Goal: Task Accomplishment & Management: Manage account settings

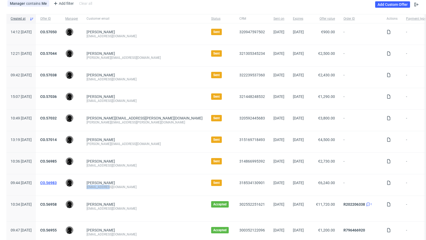
click at [57, 182] on link "CO.56983" at bounding box center [48, 183] width 16 height 4
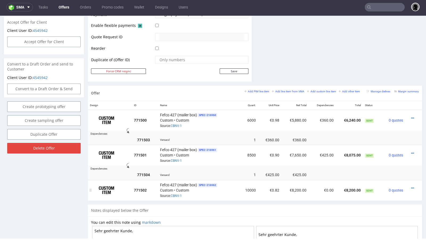
scroll to position [251, 0]
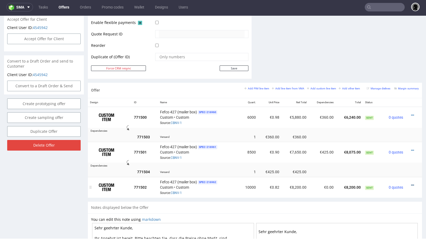
click at [411, 183] on icon at bounding box center [412, 185] width 3 height 4
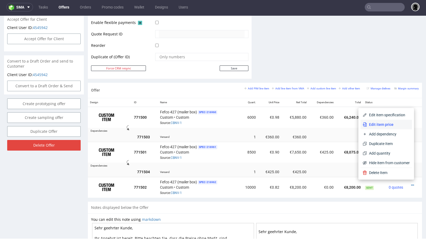
click at [391, 125] on span "Edit item price" at bounding box center [387, 124] width 43 height 5
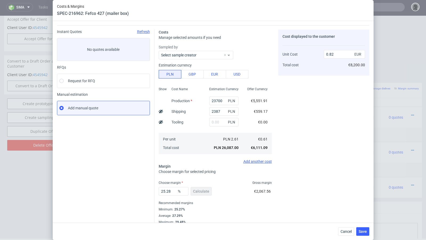
scroll to position [18, 0]
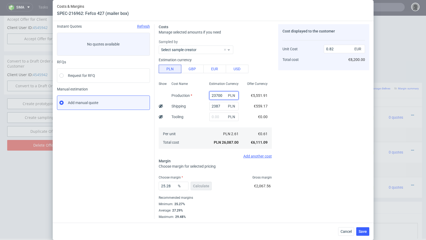
click at [215, 96] on input "23700" at bounding box center [223, 95] width 29 height 9
paste input "20"
type input "22000"
type input "0.77"
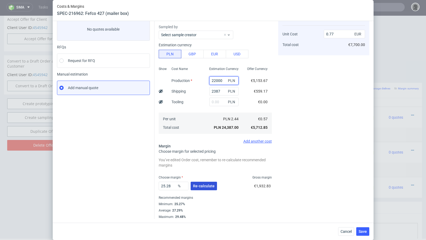
type input "22000"
click at [200, 184] on span "Re-calculate" at bounding box center [204, 186] width 22 height 4
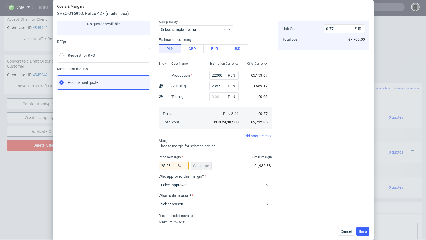
scroll to position [56, 0]
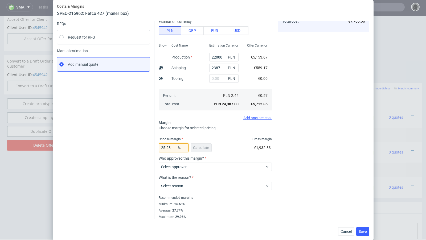
drag, startPoint x: 174, startPoint y: 148, endPoint x: 166, endPoint y: 148, distance: 7.7
click at [166, 148] on input "25.28" at bounding box center [174, 147] width 30 height 9
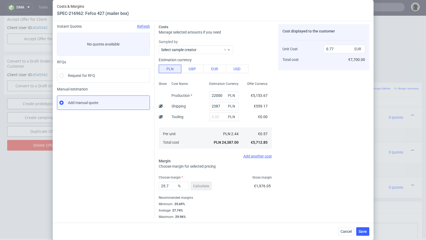
click at [112, 159] on div "Instant Quotes Refresh No quotes available RFQs Request for RFQ Manual estimati…" at bounding box center [105, 121] width 97 height 195
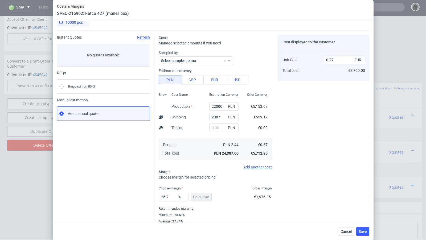
scroll to position [18, 0]
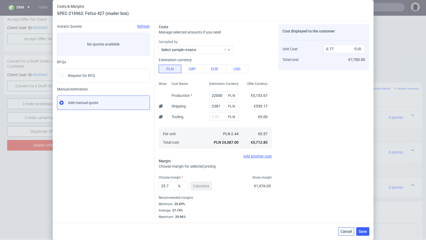
click at [344, 230] on span "Cancel" at bounding box center [345, 232] width 11 height 4
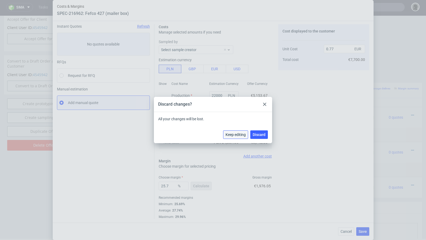
click at [248, 135] on button "Keep editing" at bounding box center [235, 134] width 25 height 9
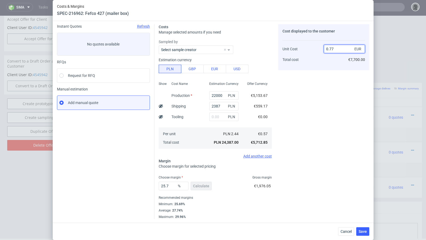
drag, startPoint x: 340, startPoint y: 49, endPoint x: 320, endPoint y: 47, distance: 19.6
click at [320, 47] on div "Unit Cost Total cost 0.77 EUR €7,700.00" at bounding box center [323, 52] width 82 height 28
click at [369, 52] on div "10000 pcs Instant Quotes Refresh No quotes available RFQs Request for RFQ Manua…" at bounding box center [213, 122] width 320 height 202
drag, startPoint x: 361, startPoint y: 49, endPoint x: 316, endPoint y: 49, distance: 45.7
click at [316, 49] on div "Unit Cost Total cost 0.77 EUR €7,700.00" at bounding box center [323, 52] width 82 height 28
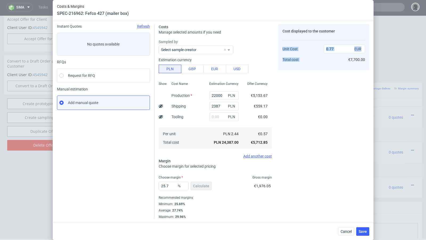
click at [326, 70] on div "Cost displayed to the customer Unit Cost Total cost 0.77 EUR €7,700.00" at bounding box center [323, 121] width 91 height 195
click at [330, 46] on input "0.77" at bounding box center [343, 49] width 41 height 9
click at [344, 230] on span "Cancel" at bounding box center [345, 232] width 11 height 4
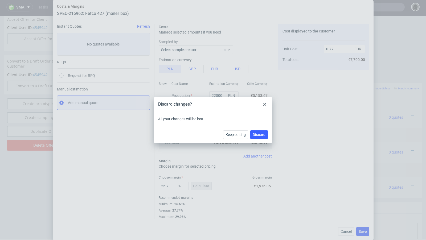
click at [264, 106] on div at bounding box center [264, 104] width 6 height 6
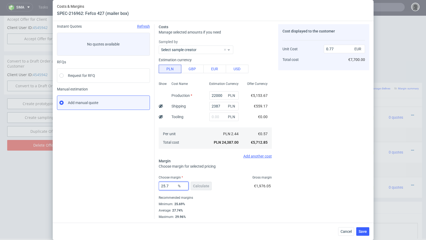
drag, startPoint x: 170, startPoint y: 185, endPoint x: 163, endPoint y: 185, distance: 6.9
click at [163, 185] on input "25.7" at bounding box center [174, 186] width 30 height 9
type input "20"
type input "0.72"
type input "20"
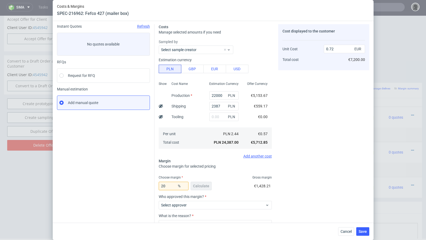
click at [320, 159] on div "Cost displayed to the customer Unit Cost Total cost 0.72 EUR €7,200.00" at bounding box center [323, 140] width 91 height 233
click at [339, 231] on button "Cancel" at bounding box center [346, 231] width 16 height 9
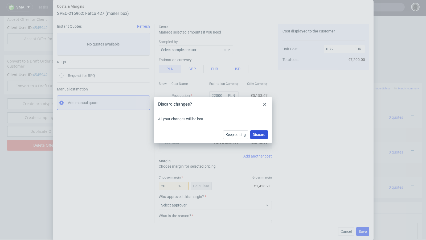
click at [261, 133] on span "Discard" at bounding box center [258, 135] width 13 height 4
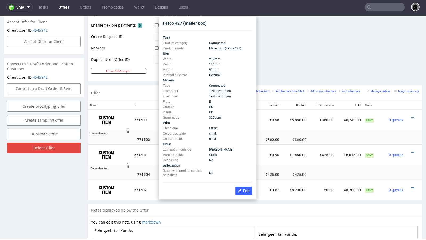
scroll to position [248, 0]
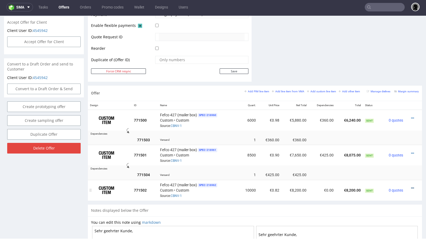
click at [411, 186] on icon at bounding box center [412, 188] width 3 height 4
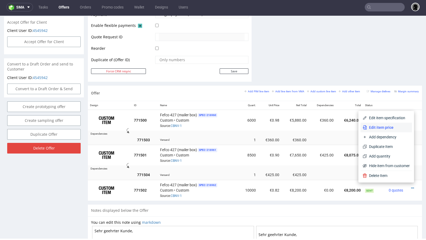
click at [393, 128] on span "Edit item price" at bounding box center [387, 127] width 43 height 5
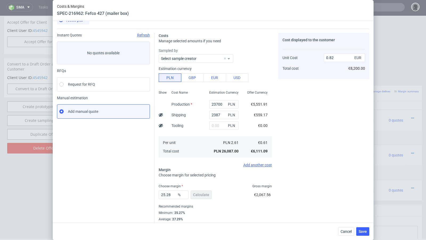
scroll to position [18, 0]
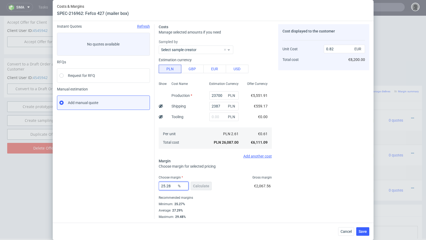
drag, startPoint x: 174, startPoint y: 187, endPoint x: 163, endPoint y: 186, distance: 11.5
click at [163, 186] on input "25.28" at bounding box center [174, 186] width 30 height 9
type input "2"
type input "30"
type input "0.88"
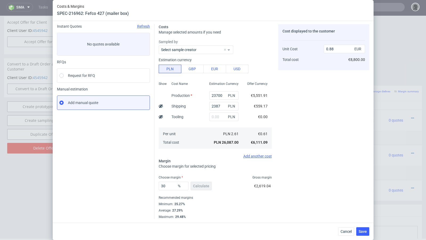
click at [253, 200] on div "Recommended margins" at bounding box center [215, 197] width 113 height 6
click at [171, 186] on input "30" at bounding box center [174, 186] width 30 height 9
type input "3"
type input "28"
type input "0.85"
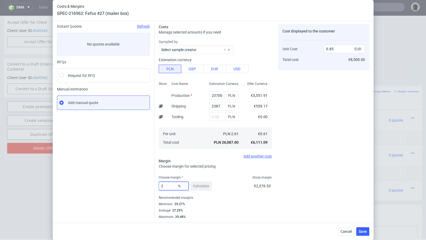
type input "29"
type input "0.86"
type input "29.8"
type input "0.87"
type input "29.88"
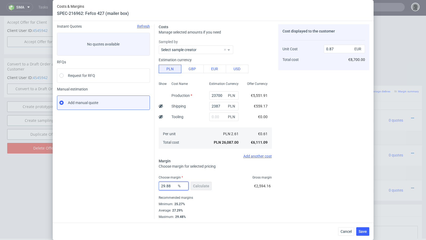
type input "0.88"
type input "29.82"
type input "0.87"
type input "29.82"
click at [367, 233] on button "Save" at bounding box center [362, 231] width 13 height 9
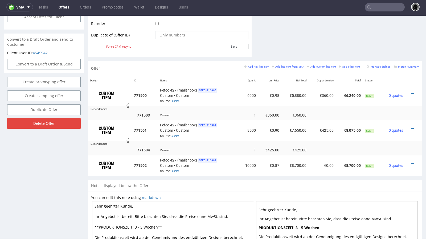
scroll to position [346, 0]
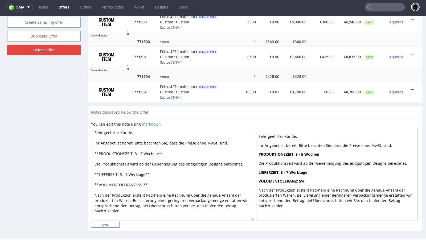
click at [411, 88] on icon at bounding box center [412, 90] width 3 height 4
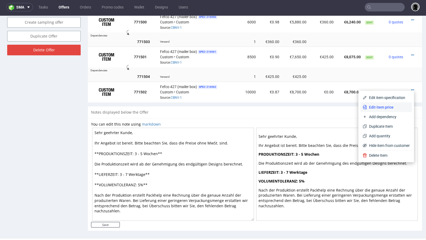
click at [373, 102] on li "Edit item price" at bounding box center [385, 107] width 51 height 10
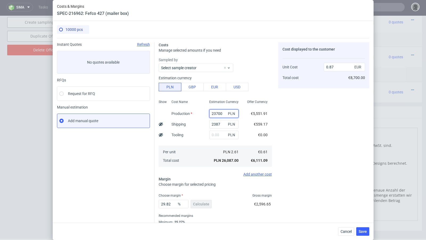
click at [218, 113] on input "23700" at bounding box center [223, 113] width 29 height 9
paste input "20"
type input "22000"
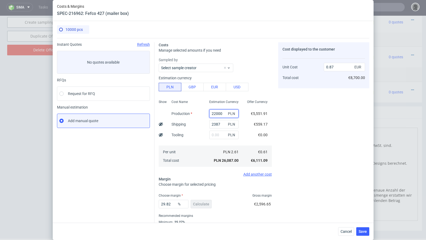
type input "0.82"
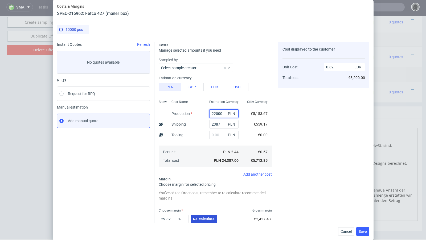
type input "22000"
click at [196, 222] on button "Re-calculate" at bounding box center [203, 219] width 26 height 9
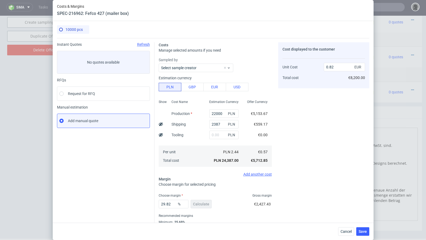
scroll to position [18, 0]
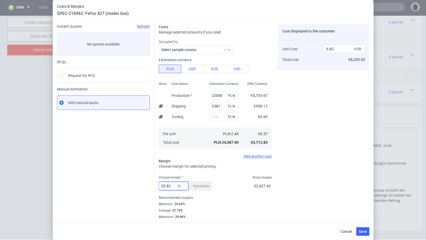
drag, startPoint x: 173, startPoint y: 186, endPoint x: 138, endPoint y: 184, distance: 35.5
click at [138, 184] on div "Instant Quotes Refresh No quotes available RFQs Request for RFQ Manual estimati…" at bounding box center [213, 119] width 312 height 199
type input "34"
type input "0.87"
type input "35"
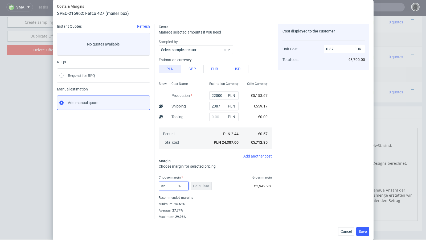
type input "0.88"
type input "34"
type input "0.87"
type input "34"
click at [369, 234] on div "Cancel Save" at bounding box center [213, 231] width 320 height 17
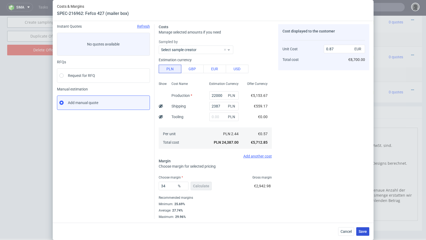
click at [364, 231] on span "Save" at bounding box center [362, 232] width 8 height 4
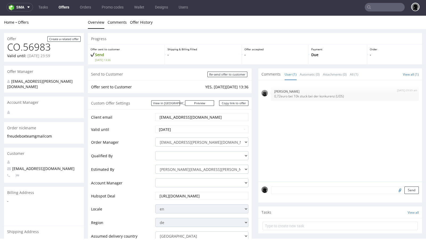
scroll to position [0, 0]
click at [62, 9] on link "Offers" at bounding box center [63, 7] width 17 height 9
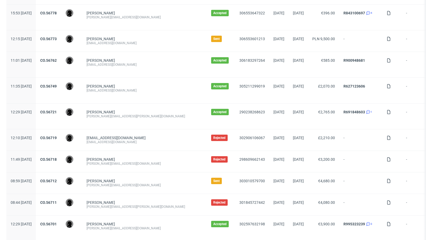
scroll to position [542, 0]
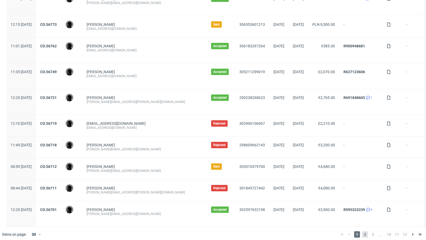
click at [362, 231] on span "2" at bounding box center [365, 234] width 6 height 6
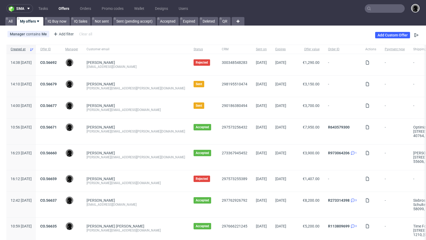
click at [62, 9] on link "Offers" at bounding box center [63, 8] width 17 height 9
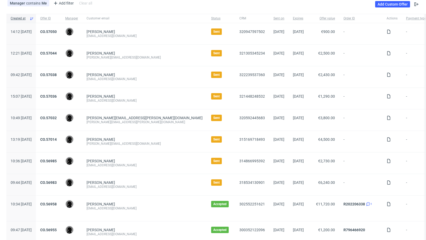
scroll to position [31, 0]
click at [57, 94] on link "CO.57036" at bounding box center [48, 96] width 16 height 4
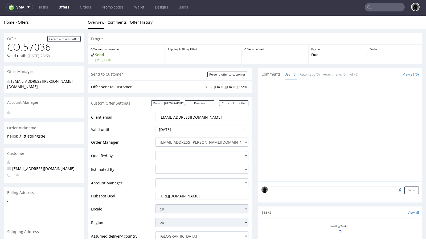
scroll to position [36, 0]
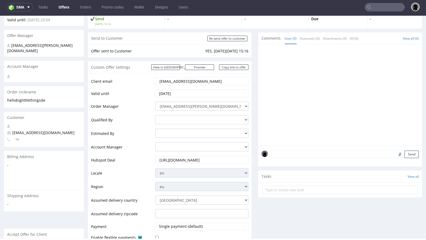
click at [36, 130] on span "[EMAIL_ADDRESS][DOMAIN_NAME]" at bounding box center [40, 132] width 67 height 5
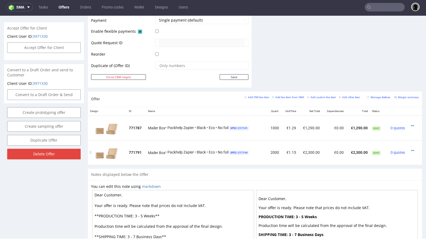
scroll to position [239, 0]
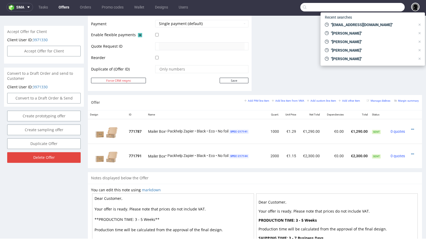
click at [384, 10] on input "text" at bounding box center [352, 7] width 104 height 9
paste input "[EMAIL_ADDRESS][DOMAIN_NAME]"
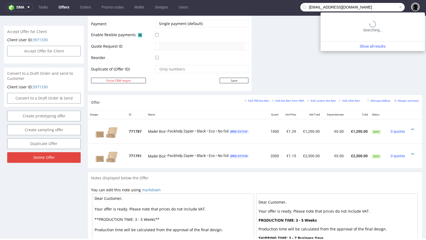
type input "[EMAIL_ADDRESS][DOMAIN_NAME]"
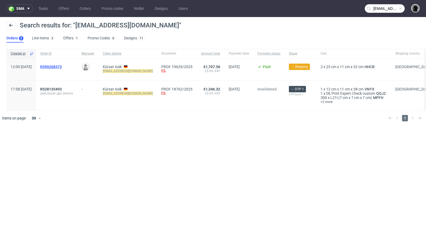
click at [62, 67] on span "R390268373" at bounding box center [51, 67] width 22 height 4
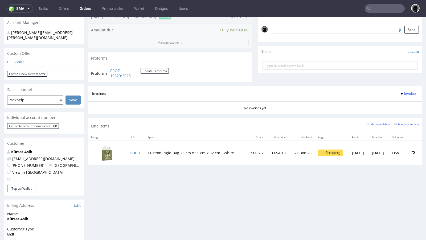
scroll to position [160, 0]
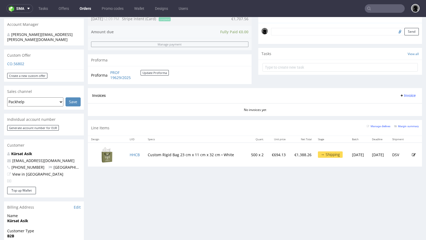
type input "[EMAIL_ADDRESS][DOMAIN_NAME]"
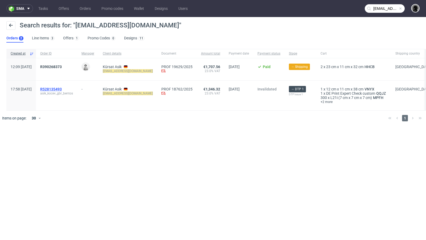
click at [62, 88] on span "R528135493" at bounding box center [51, 89] width 22 height 4
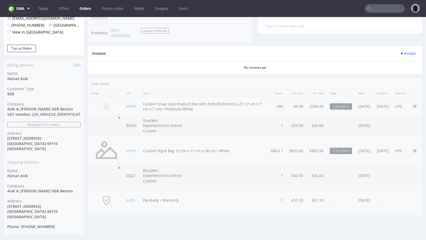
scroll to position [223, 0]
type input "[EMAIL_ADDRESS][DOMAIN_NAME]"
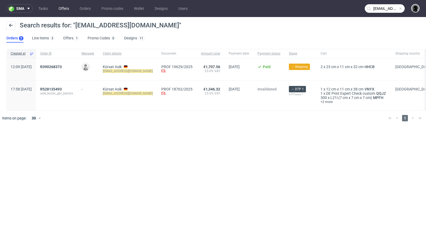
click at [69, 9] on link "Offers" at bounding box center [63, 8] width 17 height 9
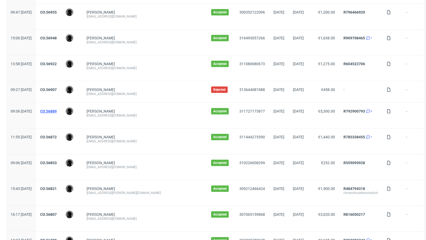
click at [57, 109] on link "CO.56889" at bounding box center [48, 111] width 16 height 4
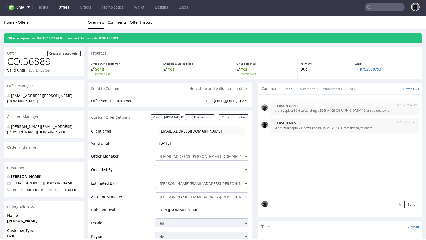
scroll to position [32, 0]
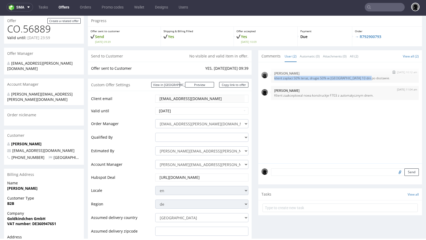
drag, startPoint x: 368, startPoint y: 77, endPoint x: 270, endPoint y: 78, distance: 97.6
click at [271, 78] on div "[DATE] 10:12 am [PERSON_NAME] klient zaplaci 50% teraz, drugie 50% w ciagu 10 d…" at bounding box center [345, 76] width 148 height 14
copy p "klient zaplaci 50% teraz, drugie 50% w [GEOGRAPHIC_DATA] 10 dni po dostawie."
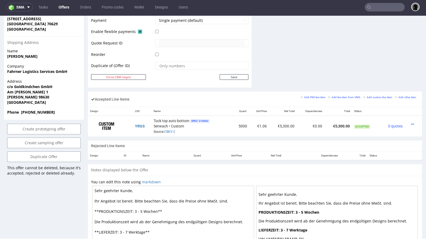
scroll to position [261, 0]
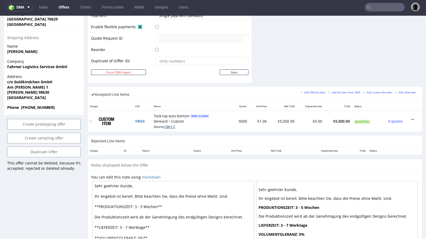
click at [169, 126] on link "CBKV-2" at bounding box center [169, 127] width 11 height 4
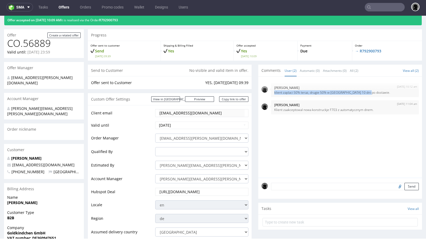
scroll to position [0, 0]
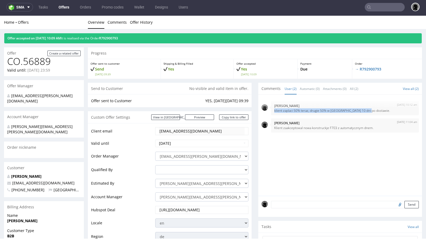
click at [63, 8] on link "Offers" at bounding box center [63, 7] width 17 height 9
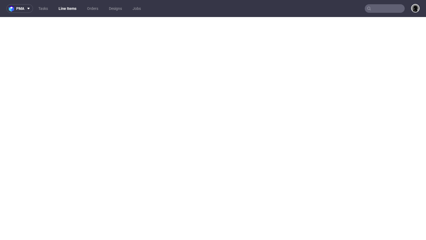
select select "in_progress"
